Goal: Find specific fact: Find specific fact

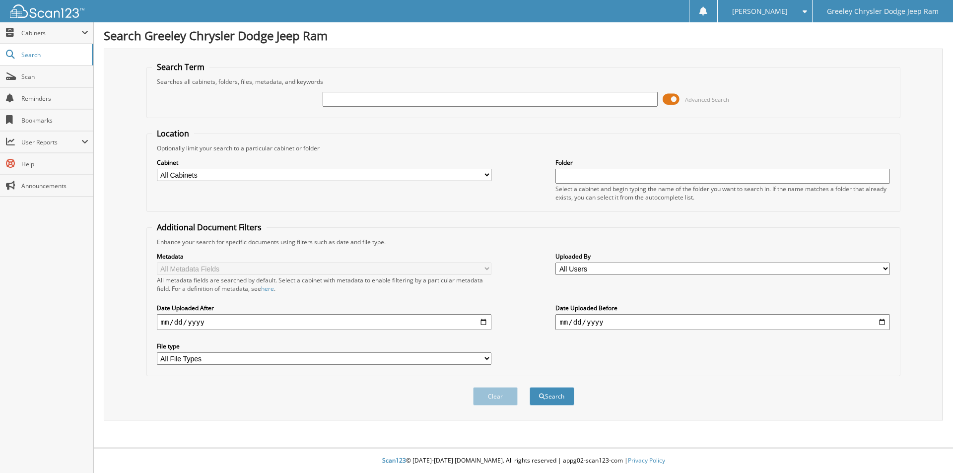
click at [436, 100] on input "text" at bounding box center [490, 99] width 335 height 15
type input "S8660011"
click at [530, 387] on button "Search" at bounding box center [552, 396] width 45 height 18
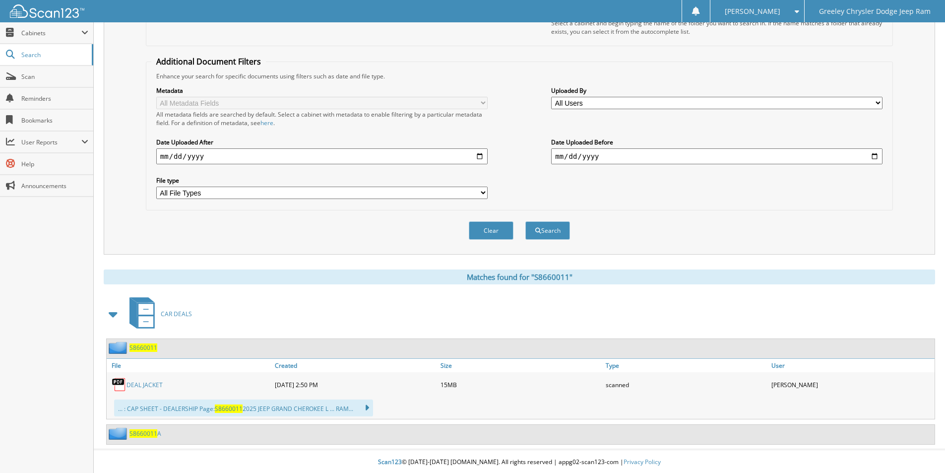
scroll to position [168, 0]
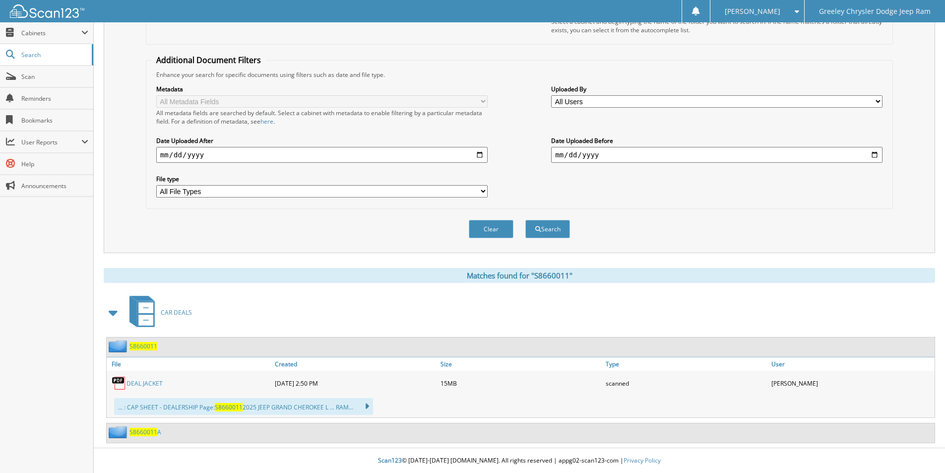
click at [144, 345] on span "S8660011" at bounding box center [144, 346] width 28 height 8
